Goal: Task Accomplishment & Management: Use online tool/utility

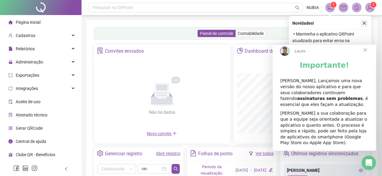
click at [366, 24] on icon "close" at bounding box center [364, 23] width 4 height 4
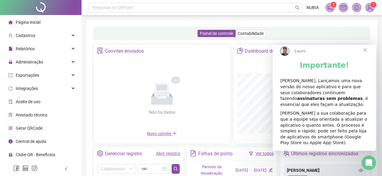
click at [363, 57] on span "Fechar" at bounding box center [365, 50] width 22 height 22
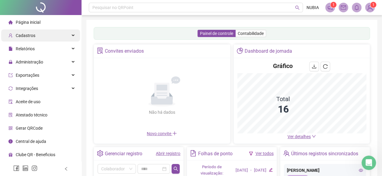
click at [29, 35] on span "Cadastros" at bounding box center [26, 35] width 20 height 5
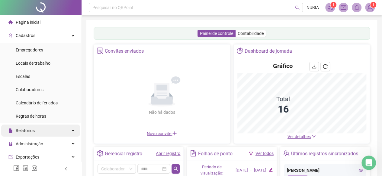
click at [31, 133] on span "Relatórios" at bounding box center [25, 131] width 19 height 5
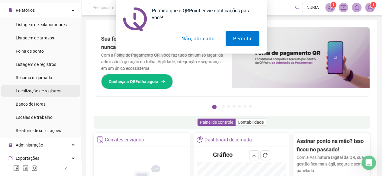
scroll to position [181, 0]
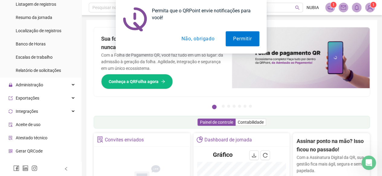
click at [198, 40] on button "Não, obrigado" at bounding box center [198, 38] width 48 height 15
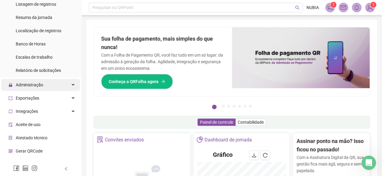
click at [23, 86] on span "Administração" at bounding box center [29, 85] width 27 height 5
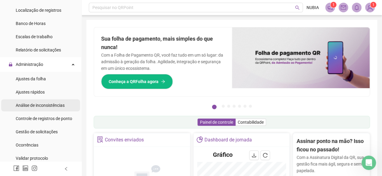
scroll to position [211, 0]
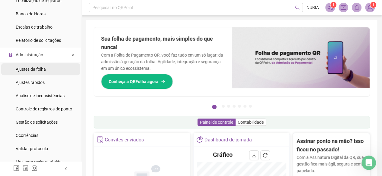
click at [27, 69] on span "Ajustes da folha" at bounding box center [31, 69] width 30 height 5
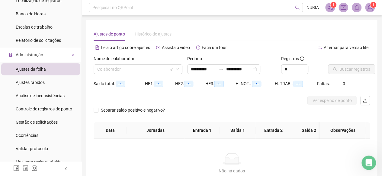
type input "**********"
drag, startPoint x: 205, startPoint y: 70, endPoint x: 210, endPoint y: 74, distance: 6.9
click at [205, 69] on input "**********" at bounding box center [203, 69] width 25 height 7
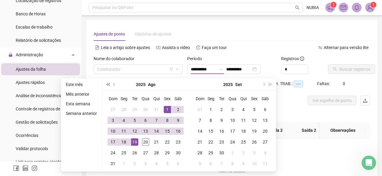
click at [106, 86] on button "super-prev-year" at bounding box center [107, 85] width 7 height 12
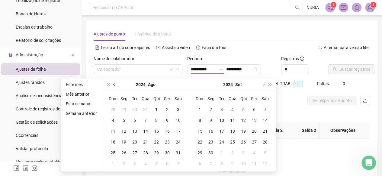
click at [115, 85] on span "prev-year" at bounding box center [114, 84] width 3 height 3
type input "**********"
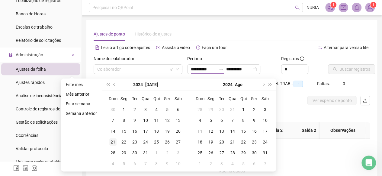
type input "**********"
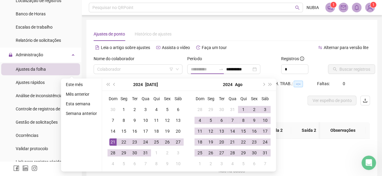
click at [112, 144] on div "21" at bounding box center [112, 142] width 7 height 7
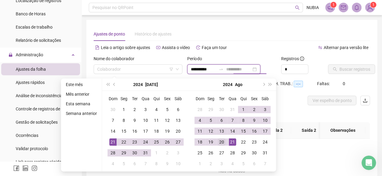
type input "**********"
click at [221, 140] on div "20" at bounding box center [221, 142] width 7 height 7
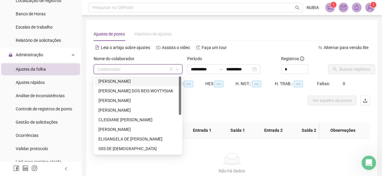
click at [114, 68] on input "search" at bounding box center [135, 69] width 76 height 9
click at [106, 91] on div "[PERSON_NAME] DOS REIS WOYTYSIAK" at bounding box center [137, 91] width 79 height 7
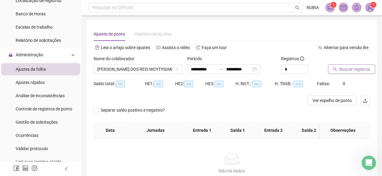
click at [356, 67] on span "Buscar registros" at bounding box center [354, 69] width 31 height 7
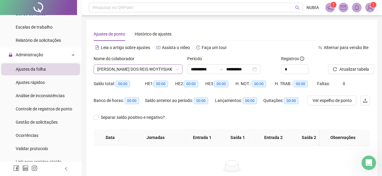
click at [177, 68] on icon "down" at bounding box center [177, 70] width 4 height 4
click at [161, 67] on span "[PERSON_NAME] DOS REIS WOYTYSIAK" at bounding box center [137, 69] width 81 height 9
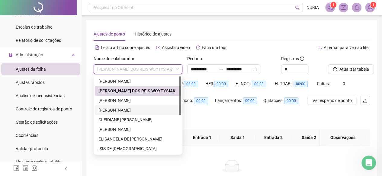
click at [124, 110] on div "[PERSON_NAME]" at bounding box center [137, 110] width 79 height 7
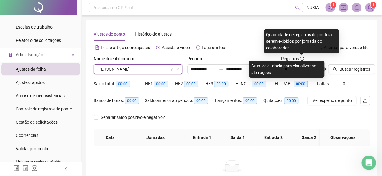
click at [300, 58] on icon "info-circle" at bounding box center [302, 59] width 4 height 4
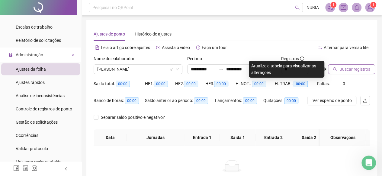
click at [348, 69] on span "Buscar registros" at bounding box center [354, 69] width 31 height 7
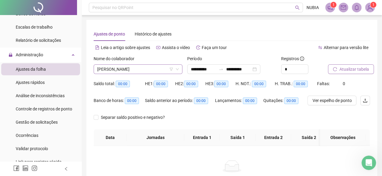
click at [175, 70] on span "[PERSON_NAME]" at bounding box center [137, 69] width 81 height 9
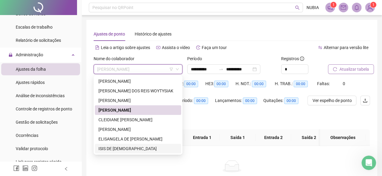
drag, startPoint x: 108, startPoint y: 151, endPoint x: 119, endPoint y: 156, distance: 12.3
click at [109, 152] on div "ISIS DE [DEMOGRAPHIC_DATA]" at bounding box center [137, 149] width 79 height 7
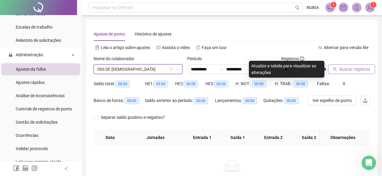
click at [351, 68] on span "Buscar registros" at bounding box center [354, 69] width 31 height 7
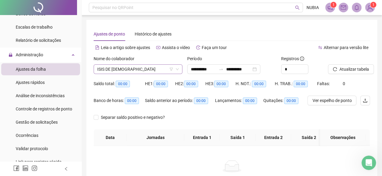
click at [147, 73] on span "ISIS DE [DEMOGRAPHIC_DATA]" at bounding box center [137, 69] width 81 height 9
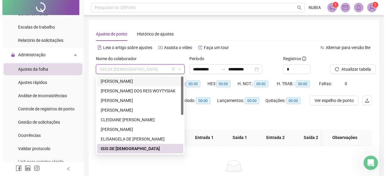
scroll to position [77, 0]
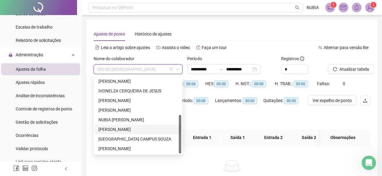
click at [97, 128] on div "[PERSON_NAME]" at bounding box center [138, 130] width 86 height 10
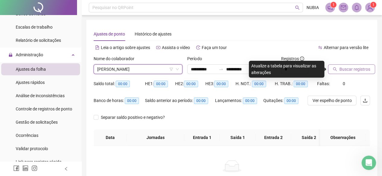
click at [343, 73] on button "Buscar registros" at bounding box center [351, 70] width 47 height 10
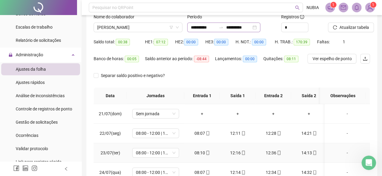
scroll to position [0, 0]
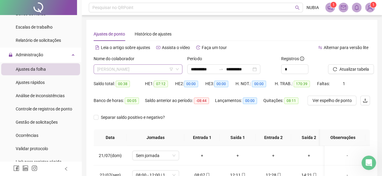
click at [165, 73] on span "[PERSON_NAME]" at bounding box center [137, 69] width 81 height 9
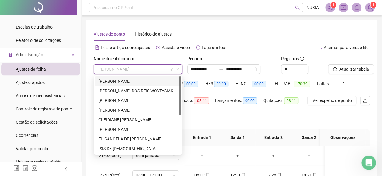
drag, startPoint x: 132, startPoint y: 82, endPoint x: 151, endPoint y: 81, distance: 19.3
click at [132, 82] on div "[PERSON_NAME]" at bounding box center [137, 81] width 79 height 7
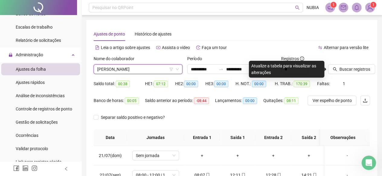
drag, startPoint x: 334, startPoint y: 68, endPoint x: 321, endPoint y: 68, distance: 12.7
click at [334, 68] on icon "search" at bounding box center [334, 69] width 4 height 4
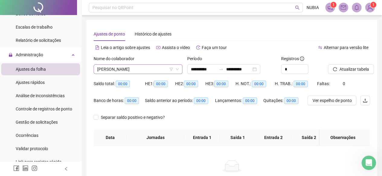
click at [148, 71] on span "[PERSON_NAME]" at bounding box center [137, 69] width 81 height 9
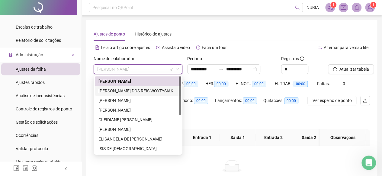
click at [128, 89] on div "[PERSON_NAME] DOS REIS WOYTYSIAK" at bounding box center [137, 91] width 79 height 7
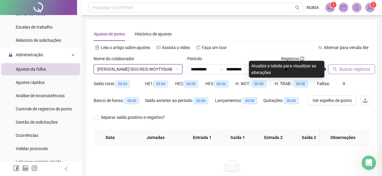
click at [343, 70] on span "Buscar registros" at bounding box center [354, 69] width 31 height 7
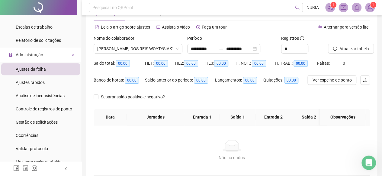
scroll to position [30, 0]
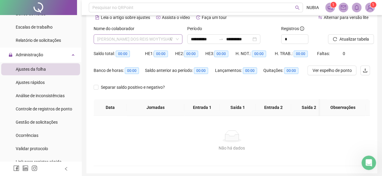
click at [147, 42] on span "[PERSON_NAME] DOS REIS WOYTYSIAK" at bounding box center [137, 39] width 81 height 9
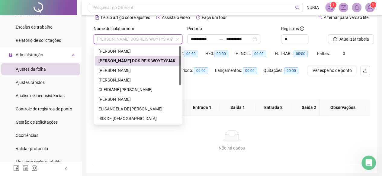
scroll to position [77, 0]
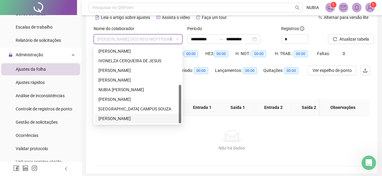
click at [111, 115] on div "[PERSON_NAME]" at bounding box center [138, 119] width 86 height 10
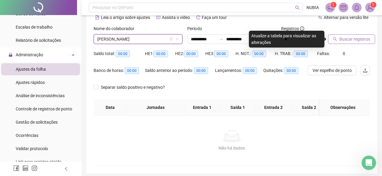
click at [364, 39] on span "Buscar registros" at bounding box center [354, 39] width 31 height 7
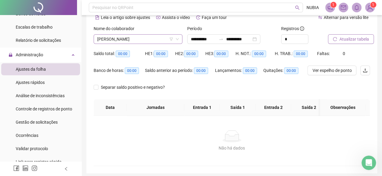
click at [138, 41] on span "[PERSON_NAME]" at bounding box center [137, 39] width 81 height 9
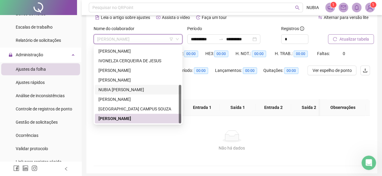
click at [122, 90] on div "NUBIA [PERSON_NAME]" at bounding box center [137, 90] width 79 height 7
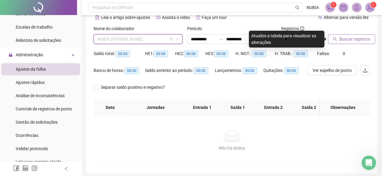
click at [106, 43] on span "NUBIA [PERSON_NAME]" at bounding box center [137, 39] width 81 height 9
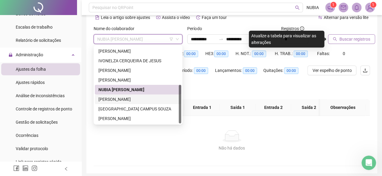
click at [104, 98] on div "[PERSON_NAME]" at bounding box center [137, 99] width 79 height 7
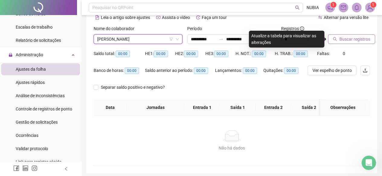
click at [339, 41] on span "Buscar registros" at bounding box center [354, 39] width 31 height 7
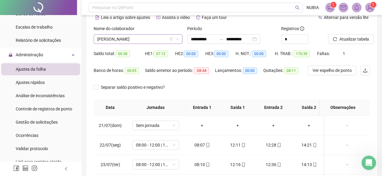
click at [131, 43] on span "[PERSON_NAME]" at bounding box center [137, 39] width 81 height 9
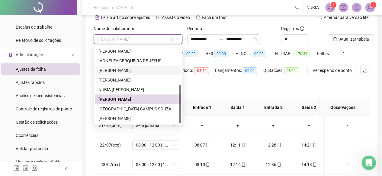
click at [127, 75] on div "[PERSON_NAME]" at bounding box center [138, 80] width 86 height 10
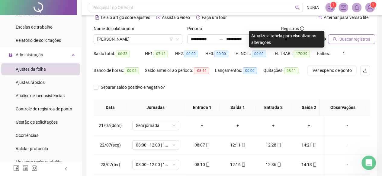
click at [336, 37] on icon "search" at bounding box center [334, 39] width 4 height 4
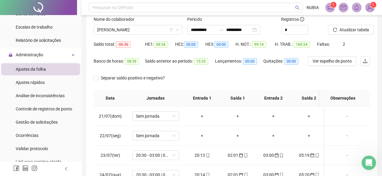
scroll to position [30, 0]
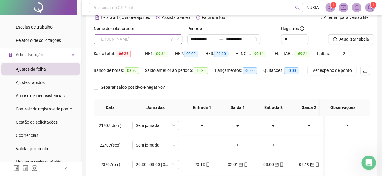
click at [130, 43] on span "[PERSON_NAME]" at bounding box center [137, 39] width 81 height 9
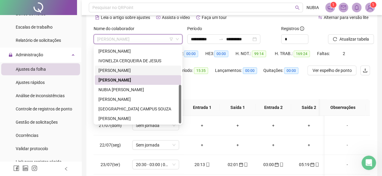
click at [128, 69] on div "[PERSON_NAME]" at bounding box center [137, 70] width 79 height 7
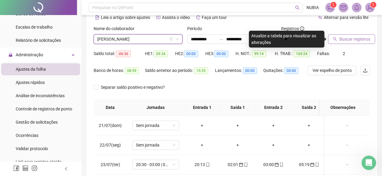
click at [344, 36] on button "Buscar registros" at bounding box center [351, 39] width 47 height 10
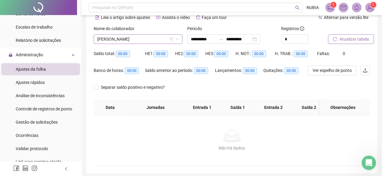
click at [139, 39] on span "[PERSON_NAME]" at bounding box center [137, 39] width 81 height 9
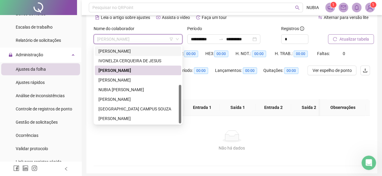
click at [138, 55] on div "[PERSON_NAME]" at bounding box center [138, 51] width 86 height 10
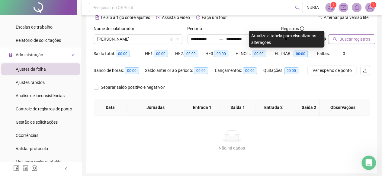
click at [369, 38] on button "Buscar registros" at bounding box center [351, 39] width 47 height 10
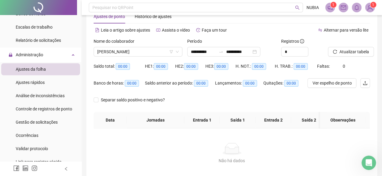
scroll to position [0, 0]
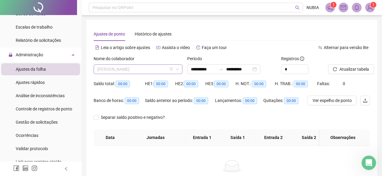
click at [127, 69] on span "[PERSON_NAME]" at bounding box center [137, 69] width 81 height 9
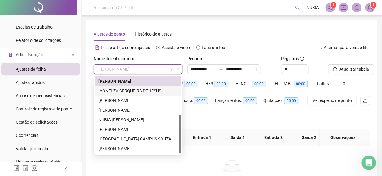
scroll to position [47, 0]
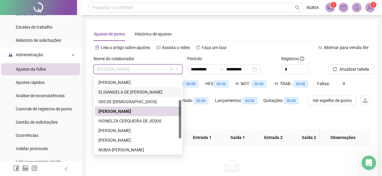
click at [133, 91] on div "ELISANGELA DE [PERSON_NAME]" at bounding box center [137, 92] width 79 height 7
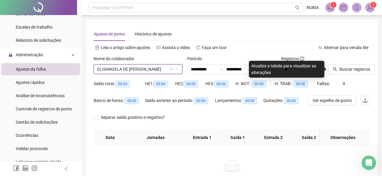
click at [336, 78] on div "Buscar registros" at bounding box center [348, 68] width 47 height 24
click at [342, 69] on span "Buscar registros" at bounding box center [354, 69] width 31 height 7
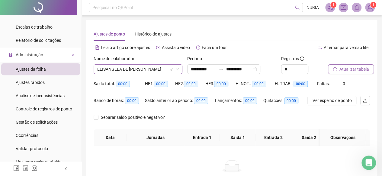
click at [155, 72] on span "ELISANGELA DE [PERSON_NAME]" at bounding box center [137, 69] width 81 height 9
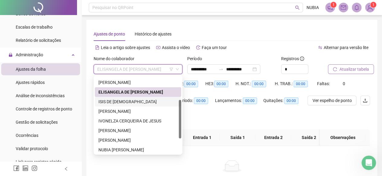
click at [136, 97] on div "ISIS DE [DEMOGRAPHIC_DATA]" at bounding box center [138, 102] width 86 height 10
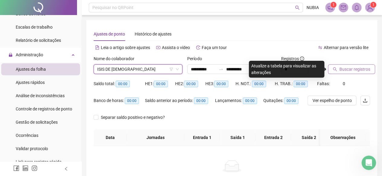
click at [344, 73] on button "Buscar registros" at bounding box center [351, 70] width 47 height 10
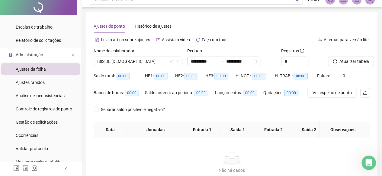
scroll to position [0, 0]
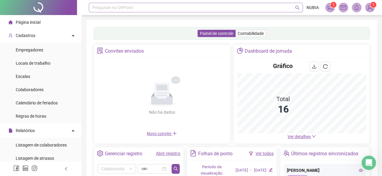
drag, startPoint x: 31, startPoint y: 21, endPoint x: 118, endPoint y: 7, distance: 88.3
click at [31, 21] on span "Página inicial" at bounding box center [28, 22] width 25 height 5
